Goal: Information Seeking & Learning: Check status

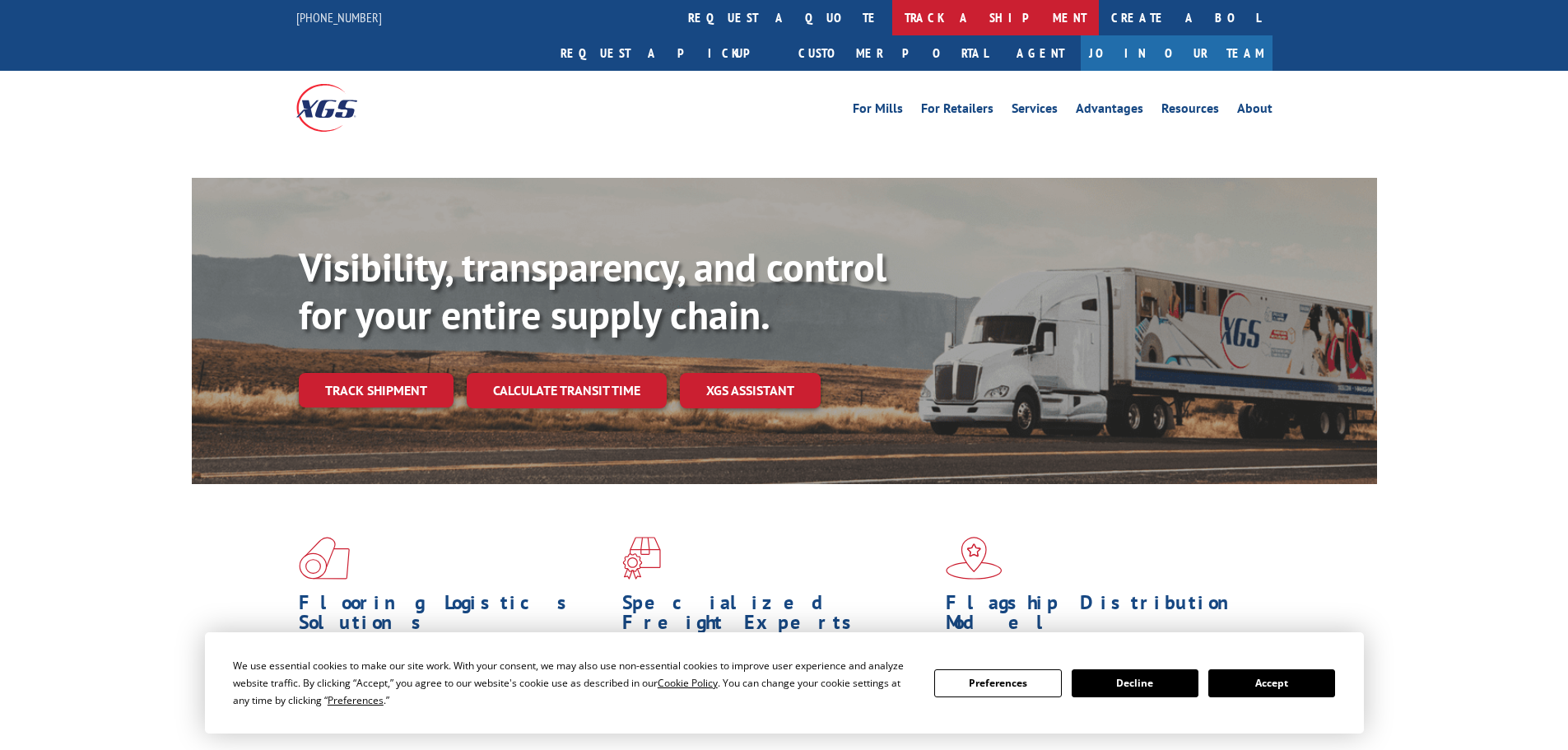
click at [893, 21] on link "track a shipment" at bounding box center [996, 17] width 206 height 35
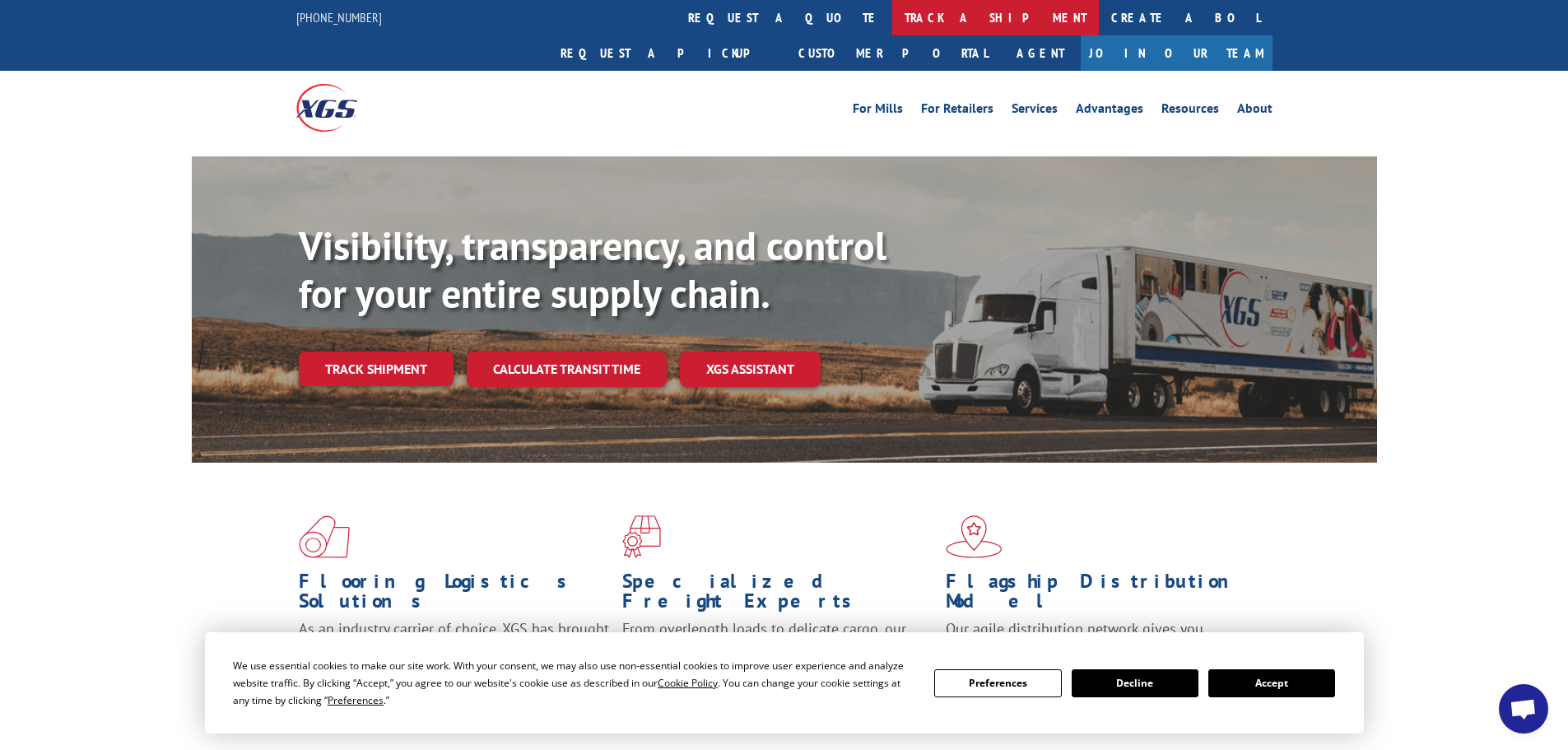
click at [893, 22] on link "track a shipment" at bounding box center [996, 17] width 206 height 35
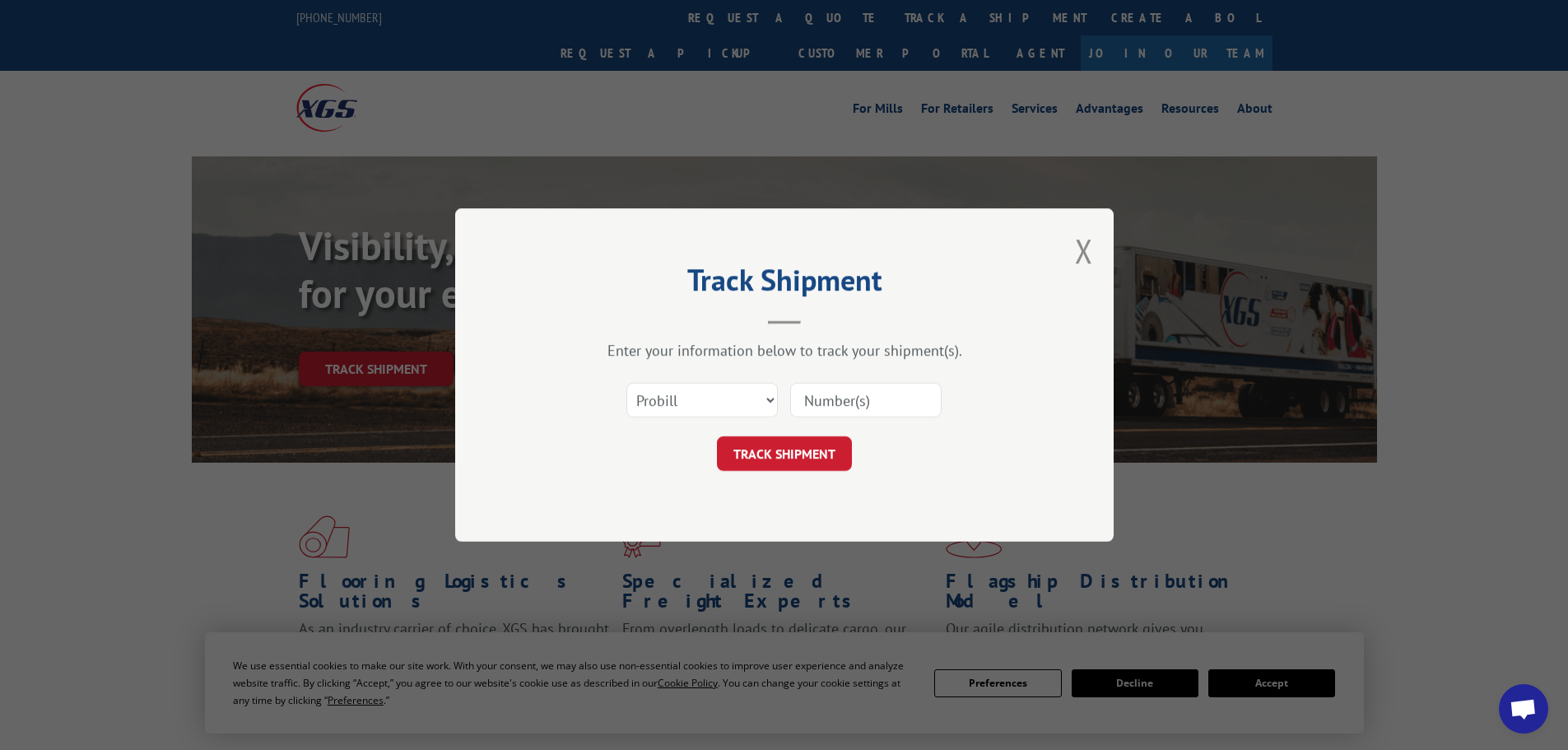
click at [862, 400] on input at bounding box center [866, 400] width 152 height 35
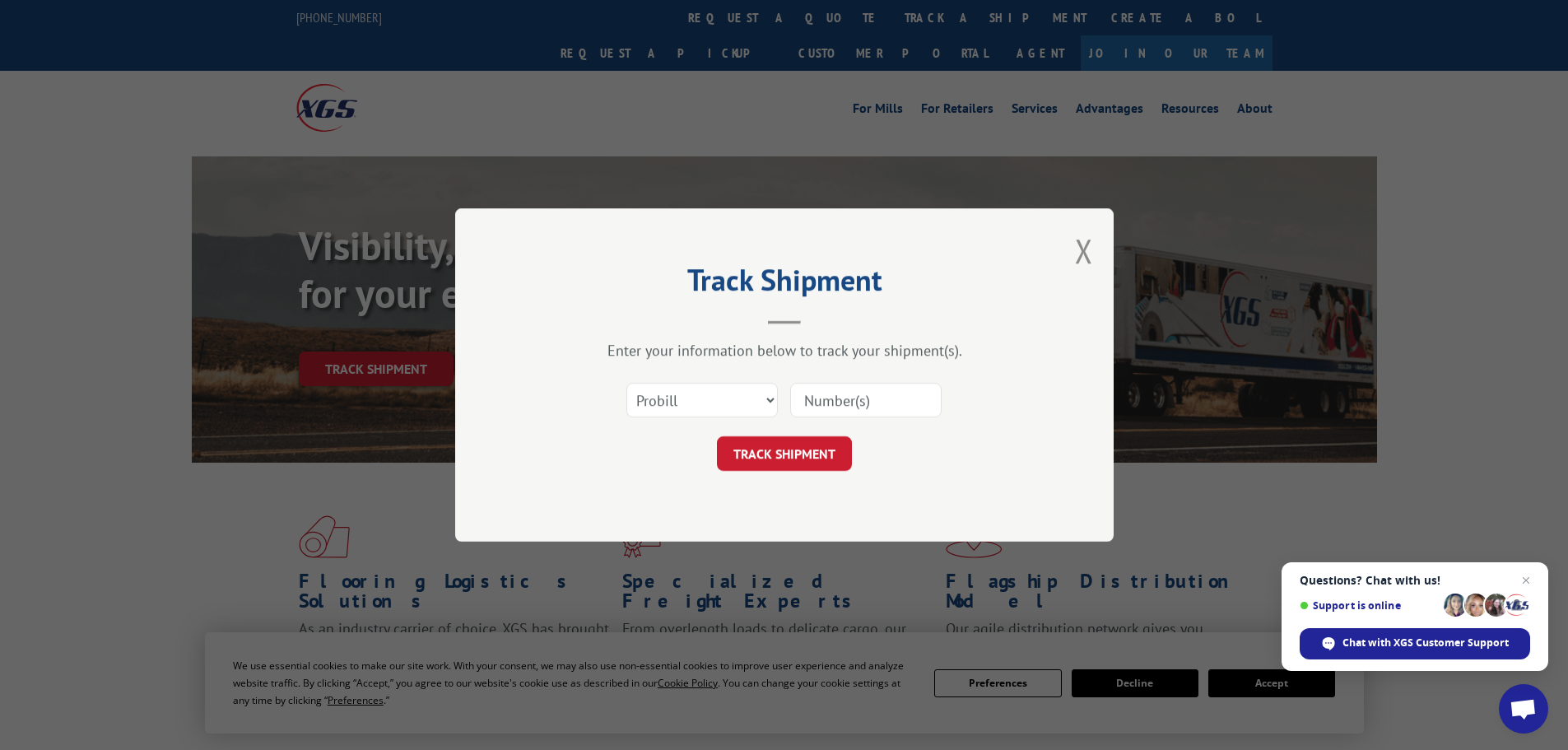
paste input "17523497"
type input "17523497"
click at [717, 436] on button "TRACK SHIPMENT" at bounding box center [784, 453] width 135 height 35
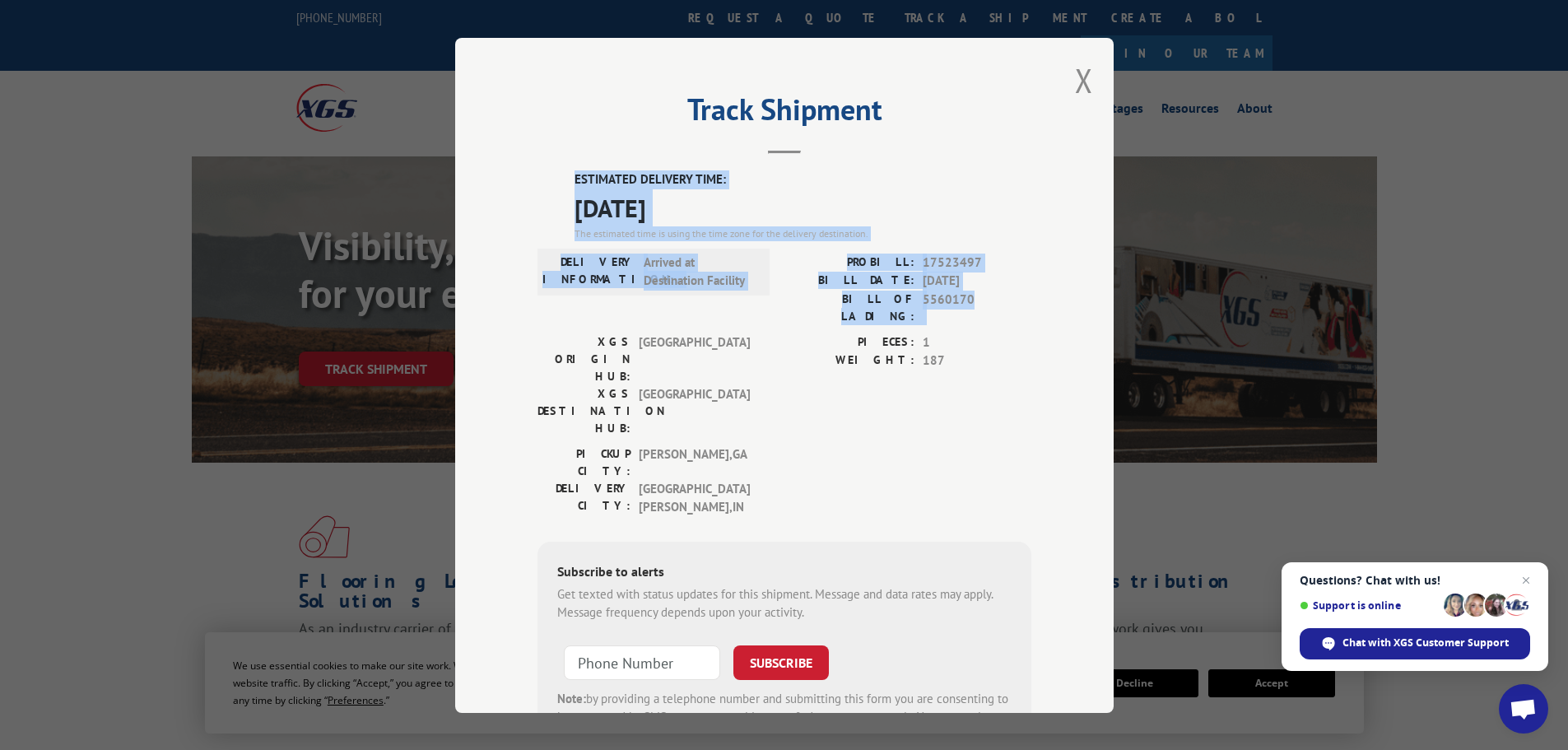
drag, startPoint x: 971, startPoint y: 296, endPoint x: 559, endPoint y: 182, distance: 427.5
click at [559, 182] on div "ESTIMATED DELIVERY TIME: [DATE] The estimated time is using the time zone for t…" at bounding box center [784, 467] width 494 height 595
copy div "ESTIMATED DELIVERY TIME: [DATE] The estimated time is using the time zone for t…"
drag, startPoint x: 1075, startPoint y: 91, endPoint x: 904, endPoint y: 55, distance: 174.7
click at [1076, 90] on button "Close modal" at bounding box center [1085, 80] width 18 height 44
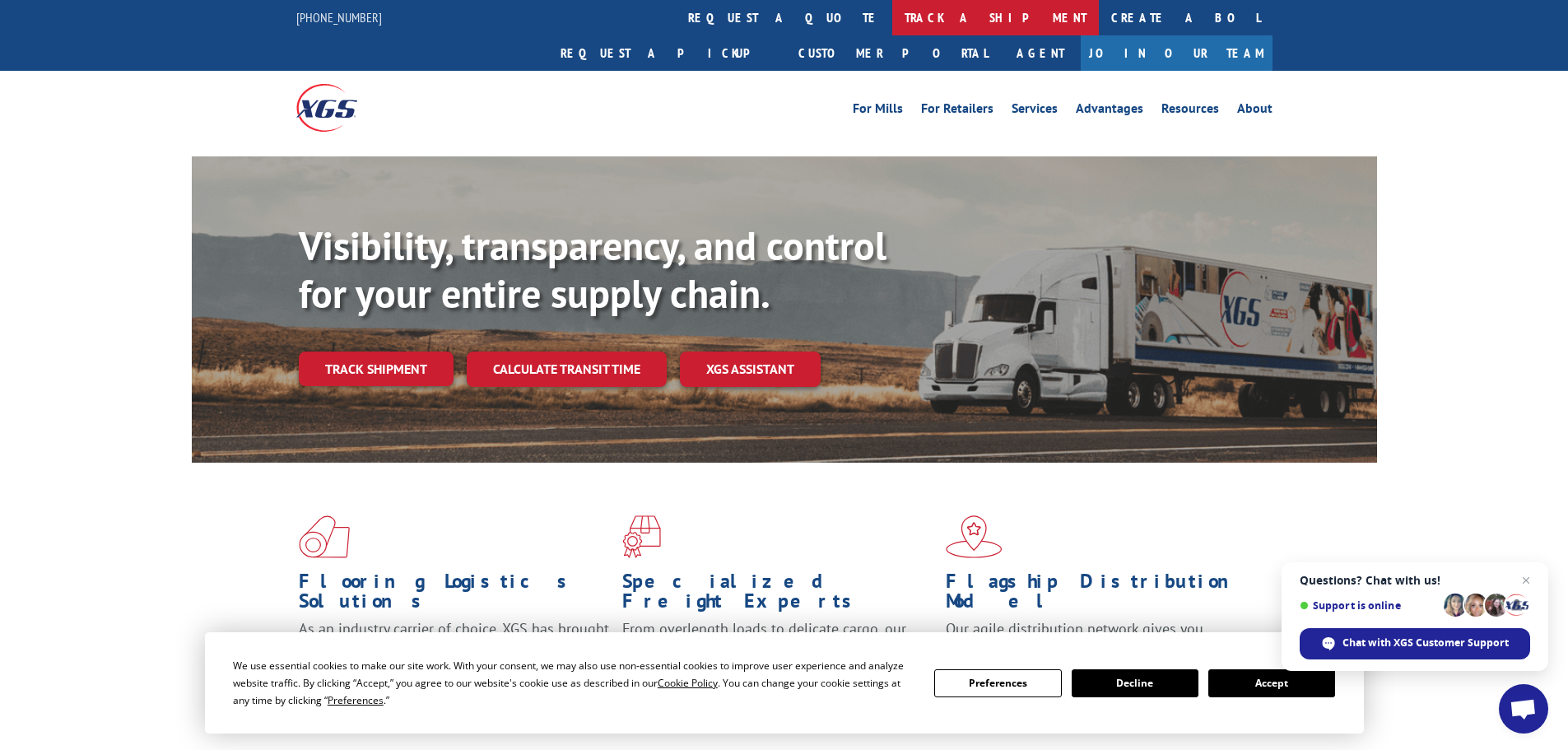
click at [893, 15] on link "track a shipment" at bounding box center [996, 17] width 206 height 35
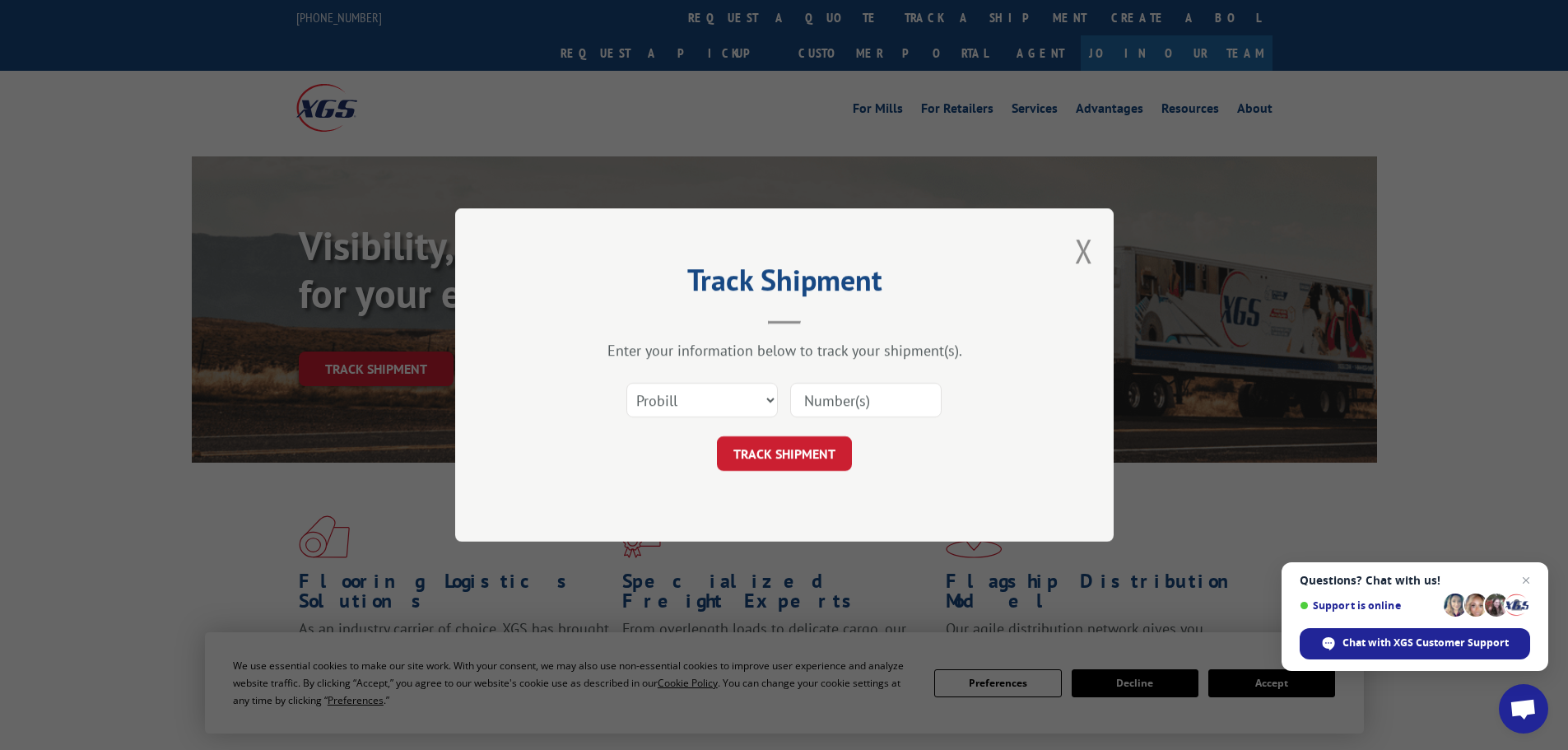
click at [862, 397] on input at bounding box center [866, 400] width 152 height 35
paste input "17523757"
type input "17523757"
click button "TRACK SHIPMENT" at bounding box center [784, 453] width 135 height 35
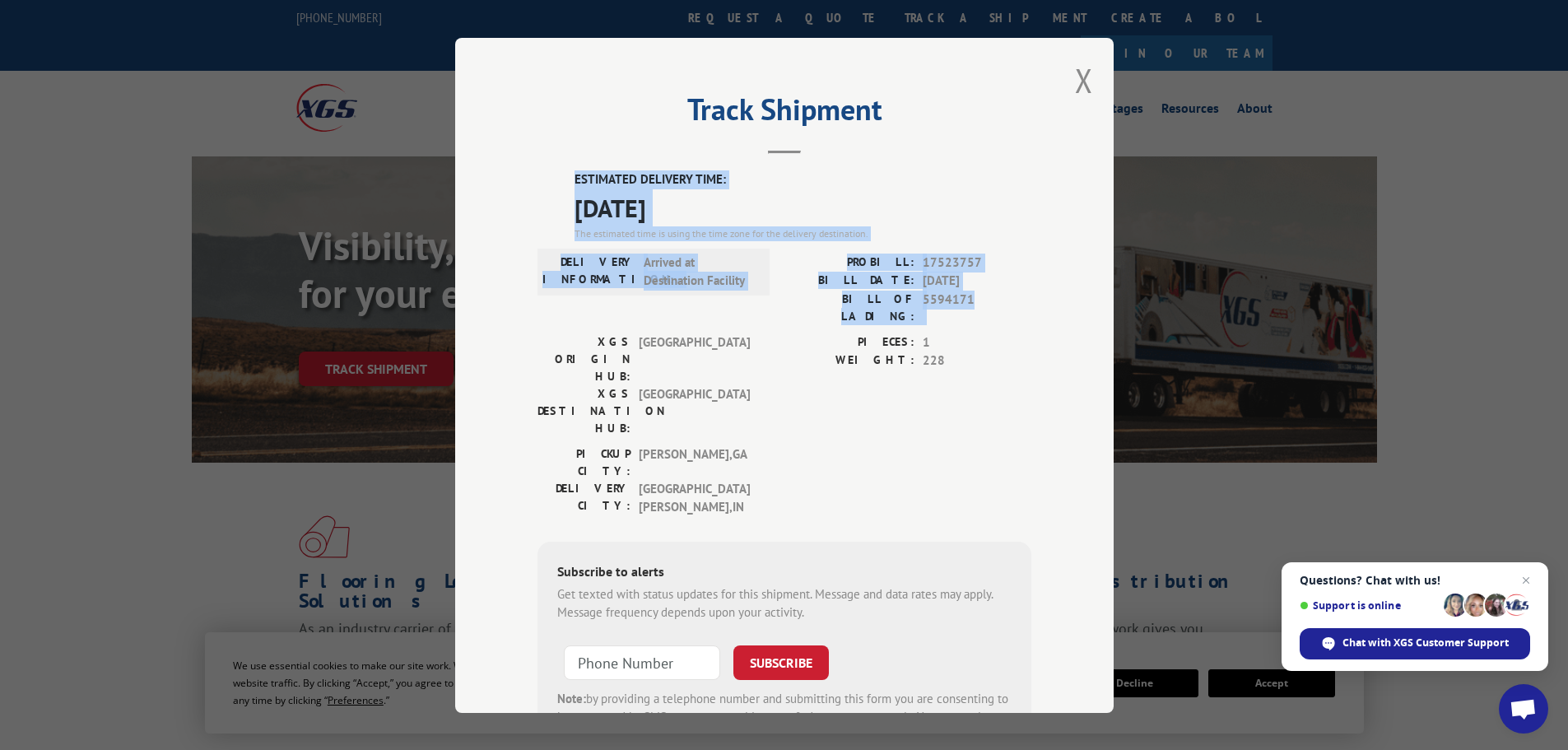
drag, startPoint x: 899, startPoint y: 293, endPoint x: 554, endPoint y: 183, distance: 362.1
click at [554, 183] on div "ESTIMATED DELIVERY TIME: [DATE] The estimated time is using the time zone for t…" at bounding box center [784, 467] width 494 height 595
copy div "ESTIMATED DELIVERY TIME: [DATE] The estimated time is using the time zone for t…"
